Goal: Information Seeking & Learning: Learn about a topic

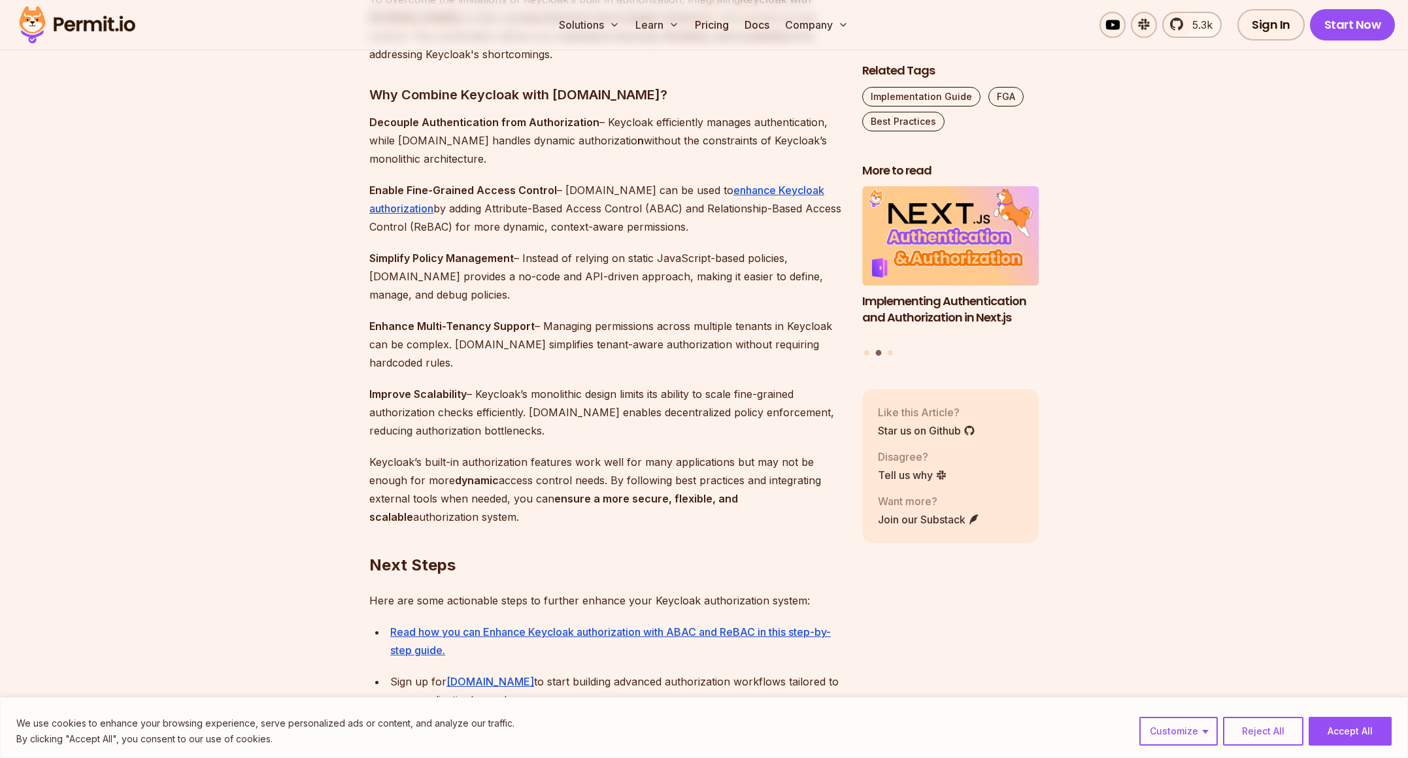
scroll to position [3628, 0]
click at [102, 32] on img at bounding box center [77, 25] width 128 height 44
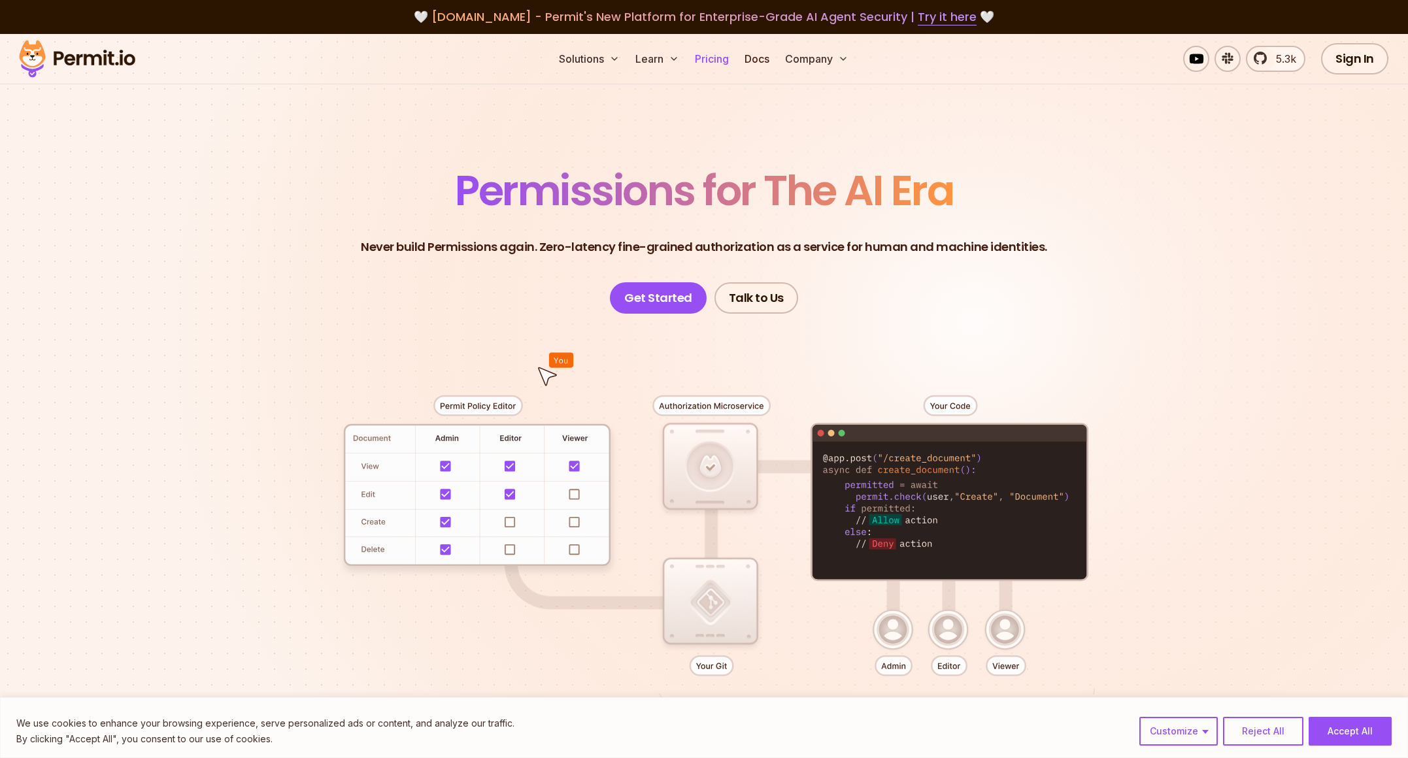
click at [709, 67] on link "Pricing" at bounding box center [712, 59] width 44 height 26
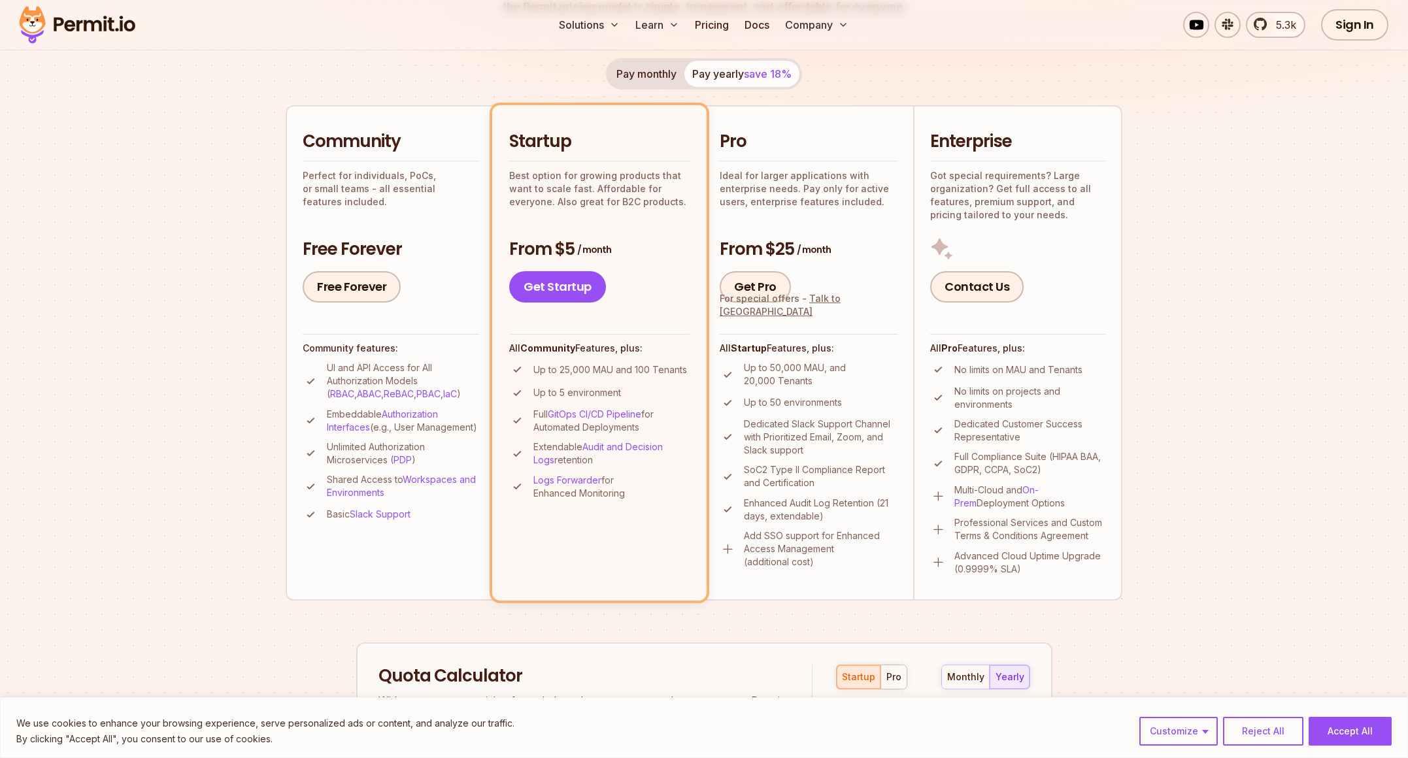
scroll to position [247, 0]
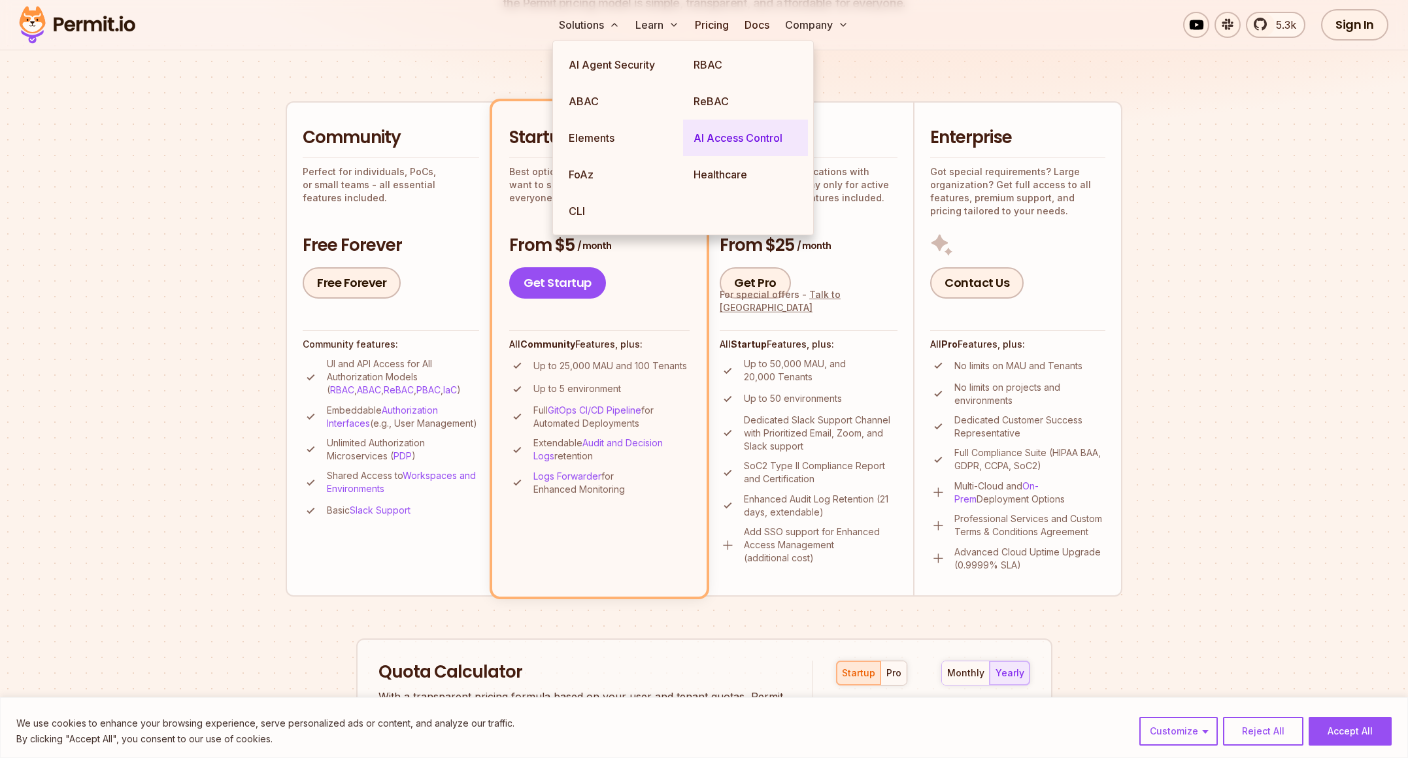
click at [718, 140] on link "AI Access Control" at bounding box center [745, 138] width 125 height 37
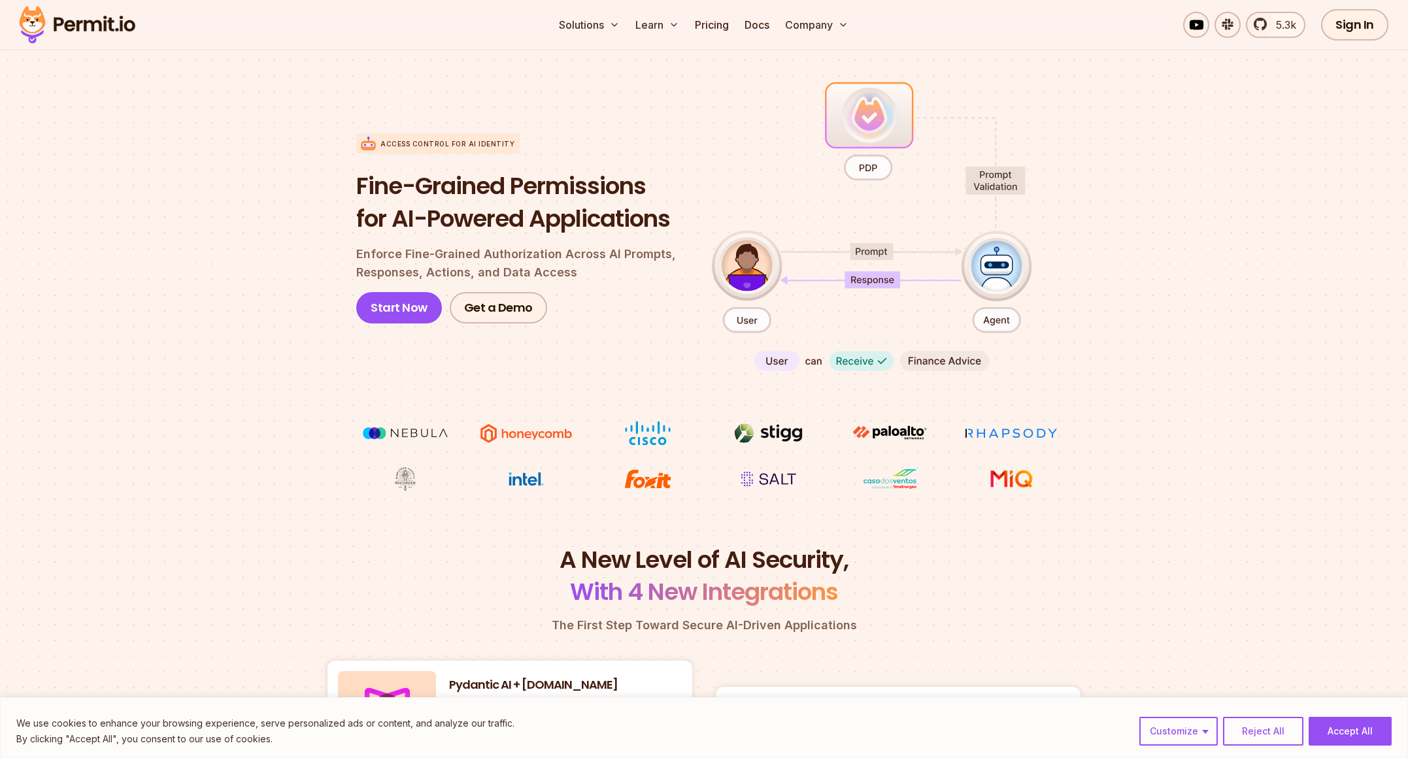
scroll to position [390, 0]
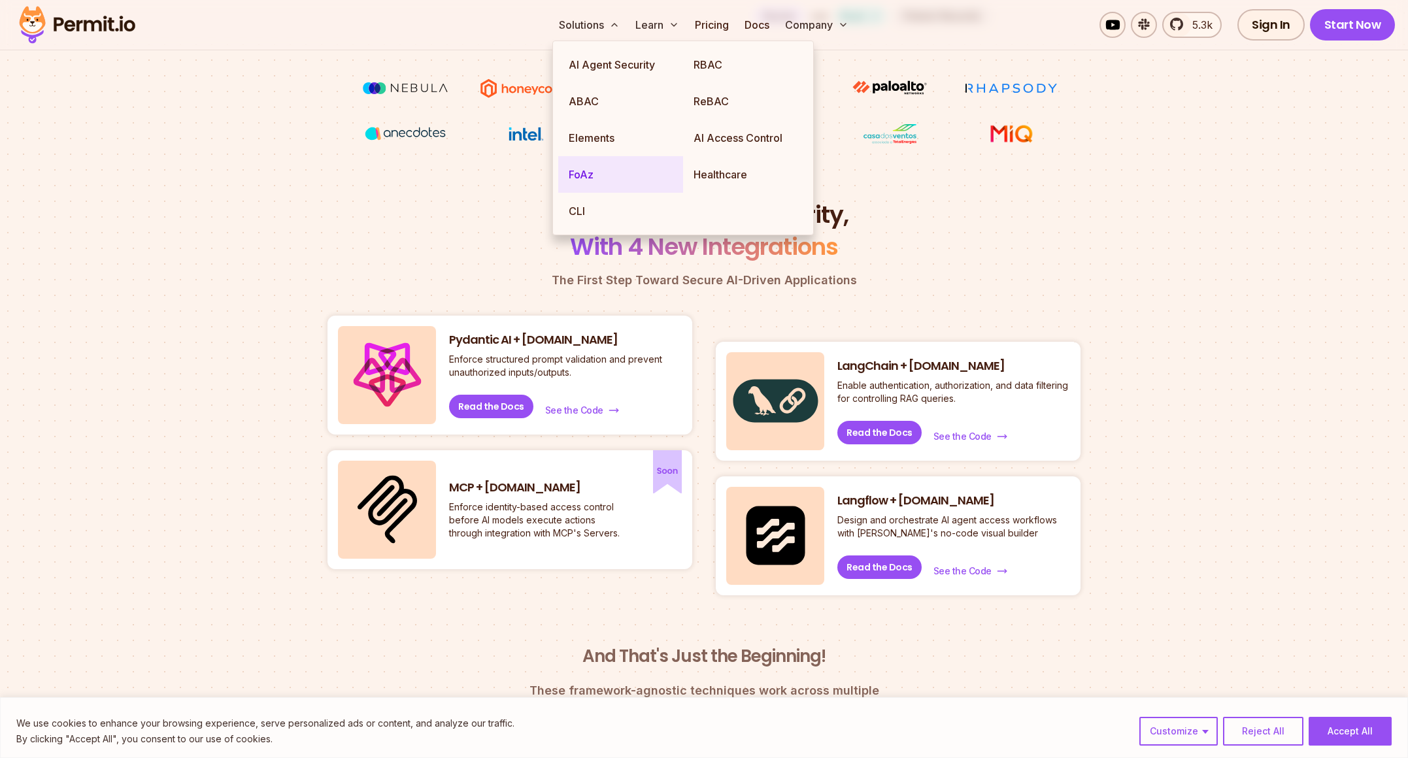
click at [607, 178] on link "FoAz" at bounding box center [620, 174] width 125 height 37
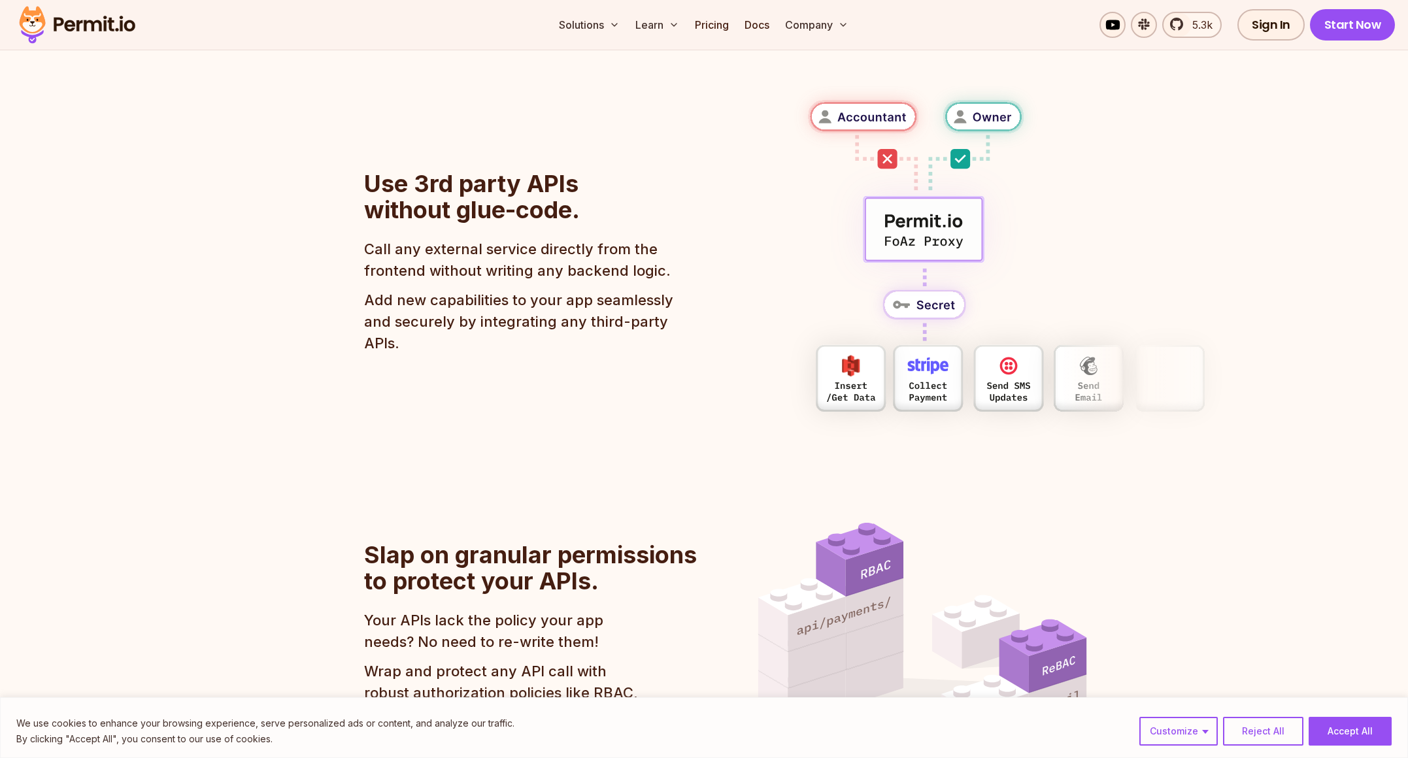
scroll to position [980, 0]
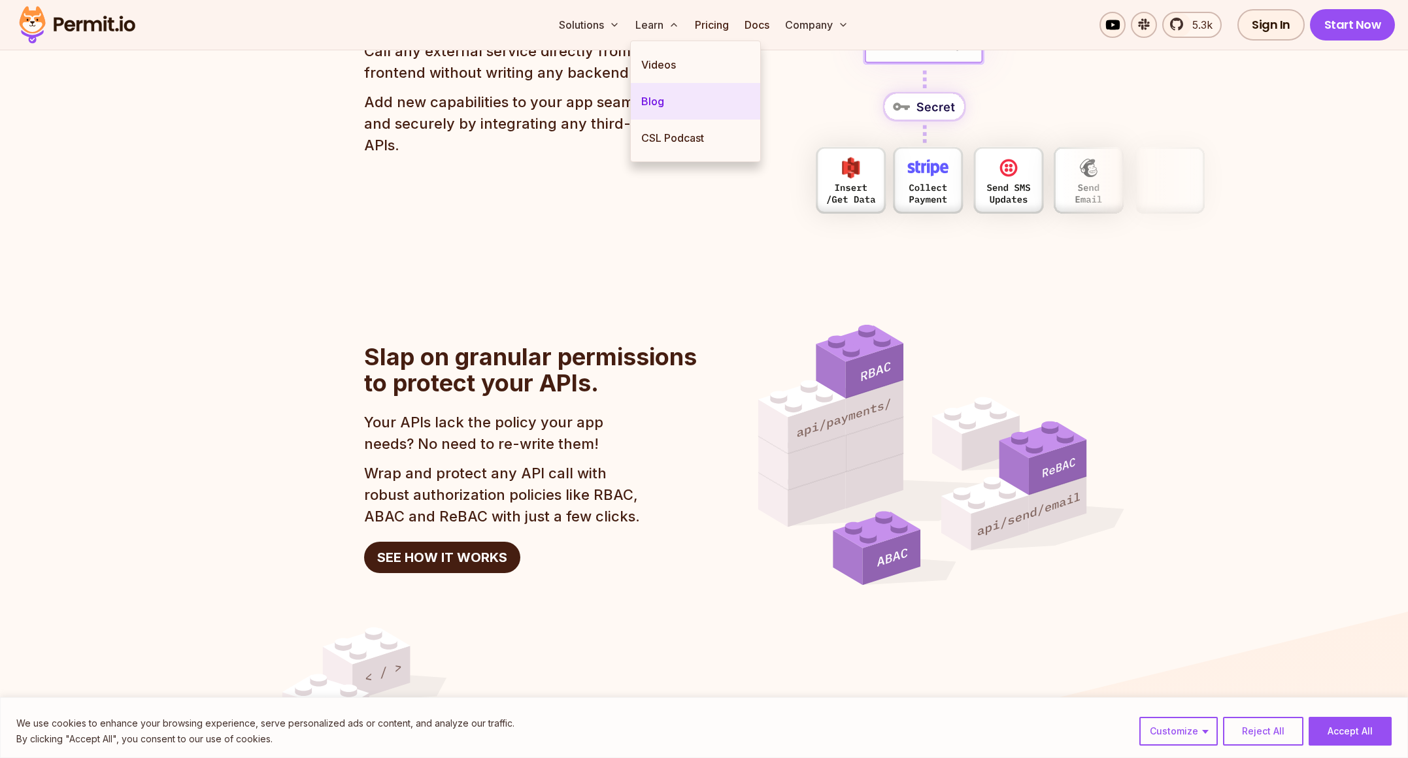
click at [654, 96] on link "Blog" at bounding box center [695, 101] width 129 height 37
